Goal: Task Accomplishment & Management: Use online tool/utility

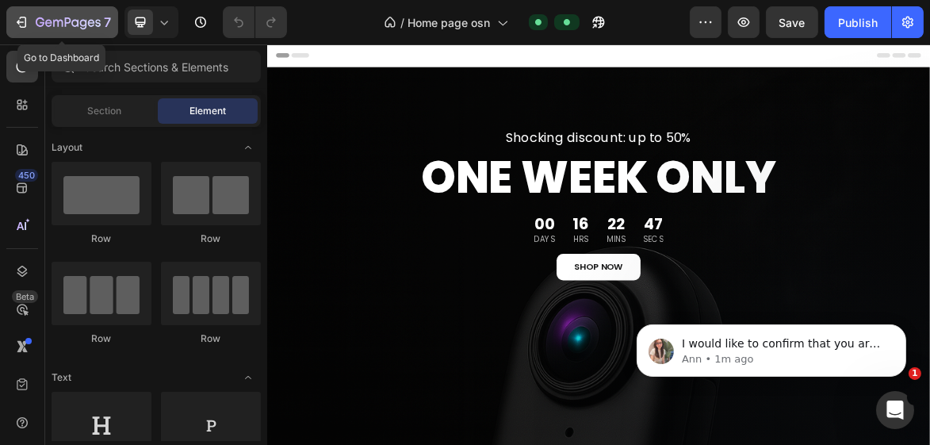
click at [25, 25] on icon "button" at bounding box center [23, 22] width 7 height 11
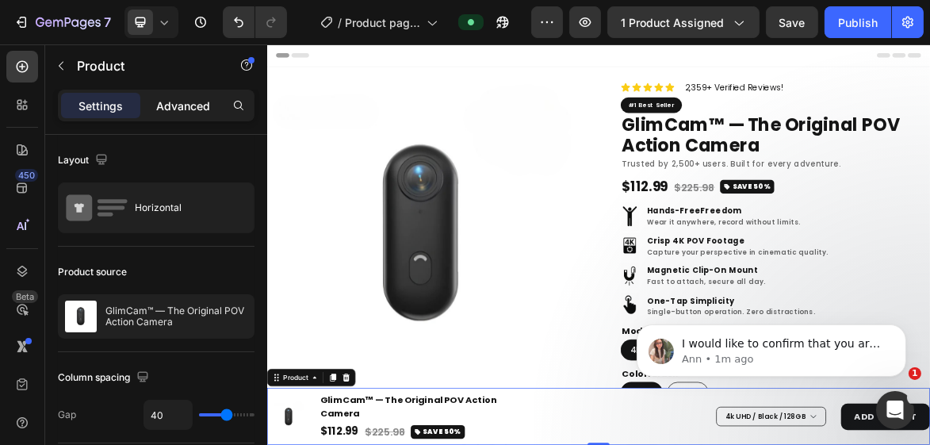
click at [167, 104] on p "Advanced" at bounding box center [183, 106] width 54 height 17
